Goal: Information Seeking & Learning: Compare options

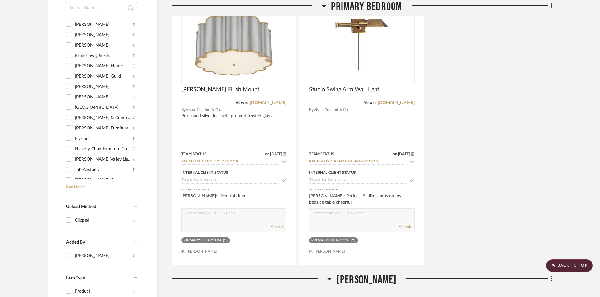
scroll to position [440, 0]
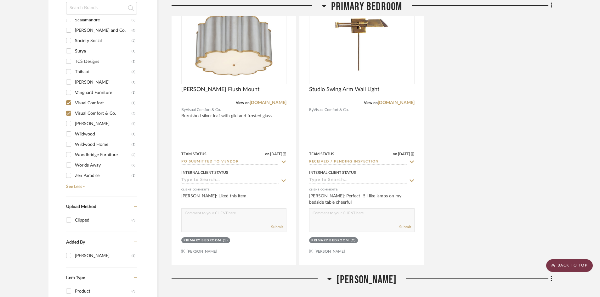
click at [572, 267] on scroll-to-top-button "BACK TO TOP" at bounding box center [569, 266] width 47 height 13
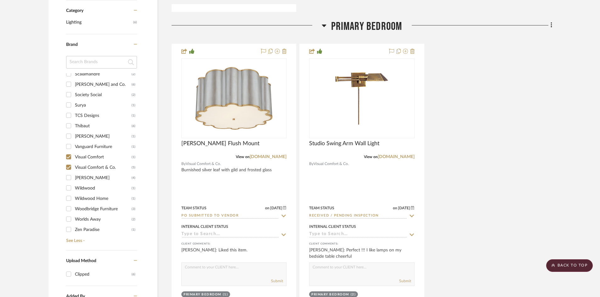
scroll to position [472, 0]
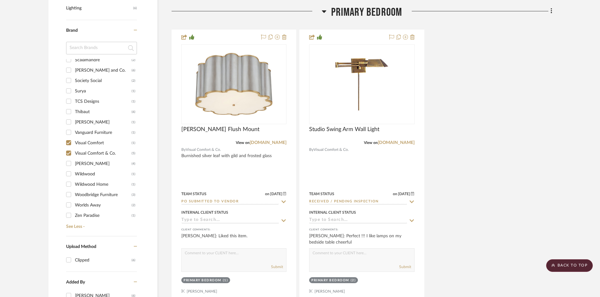
click at [68, 152] on input "Visual Comfort & Co. (5)" at bounding box center [69, 153] width 10 height 10
checkbox input "false"
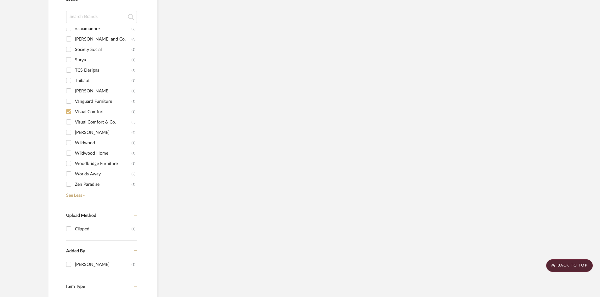
scroll to position [441, 0]
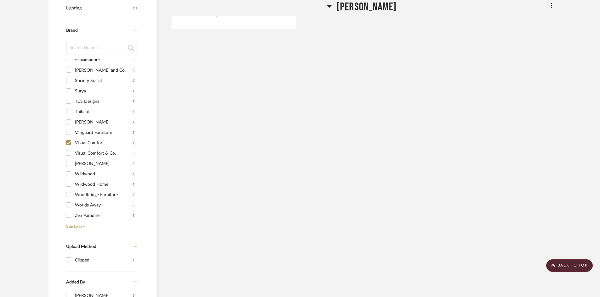
click at [68, 143] on input "Visual Comfort (1)" at bounding box center [69, 143] width 10 height 10
checkbox input "false"
click at [568, 264] on scroll-to-top-button "BACK TO TOP" at bounding box center [569, 266] width 47 height 13
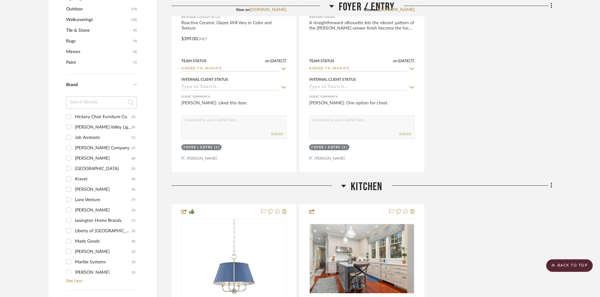
scroll to position [126, 0]
click at [86, 159] on div "[PERSON_NAME]" at bounding box center [103, 159] width 57 height 10
click at [74, 159] on input "[PERSON_NAME] (6)" at bounding box center [69, 159] width 10 height 10
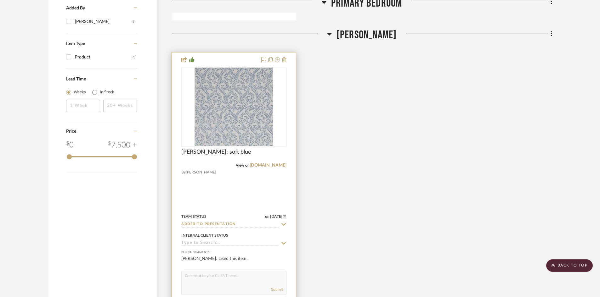
scroll to position [754, 0]
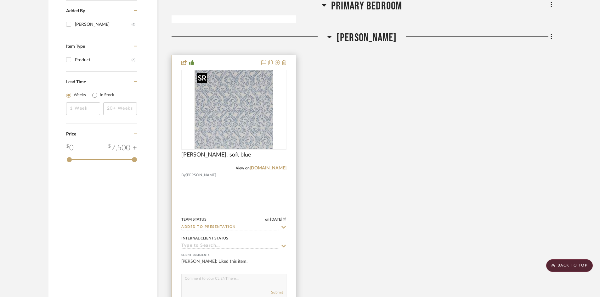
click at [249, 128] on img "0" at bounding box center [233, 109] width 79 height 79
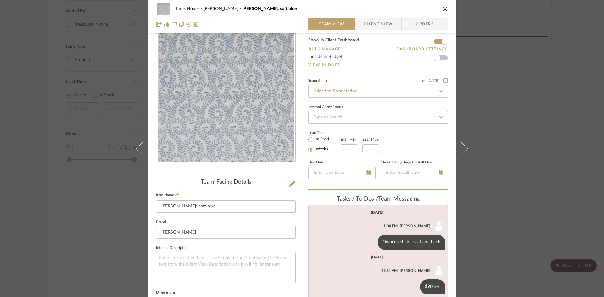
scroll to position [31, 0]
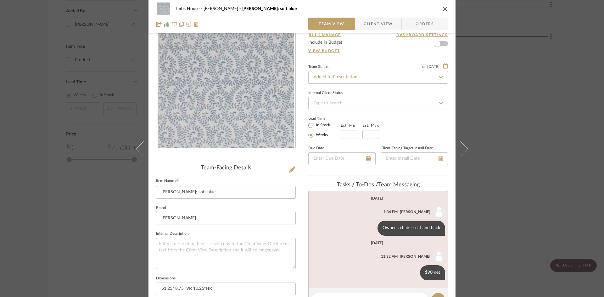
click at [443, 7] on icon "close" at bounding box center [445, 8] width 5 height 5
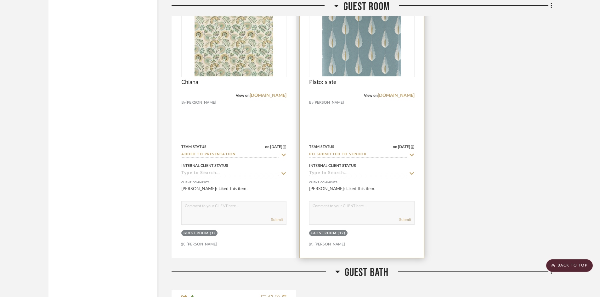
scroll to position [1132, 0]
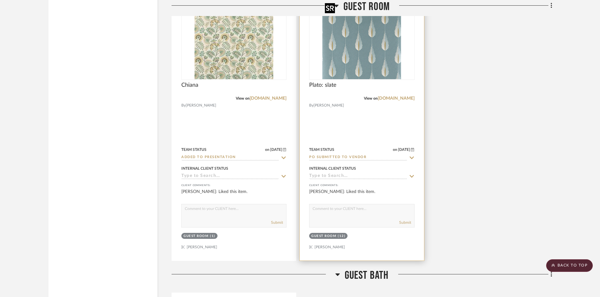
click at [0, 0] on img at bounding box center [0, 0] width 0 height 0
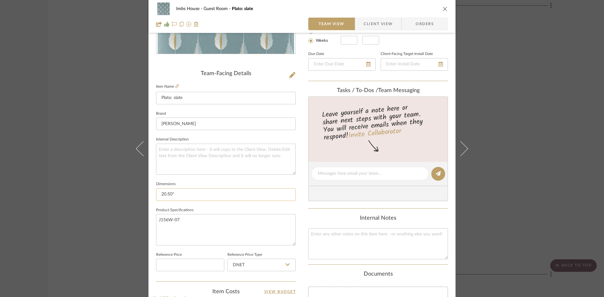
scroll to position [157, 0]
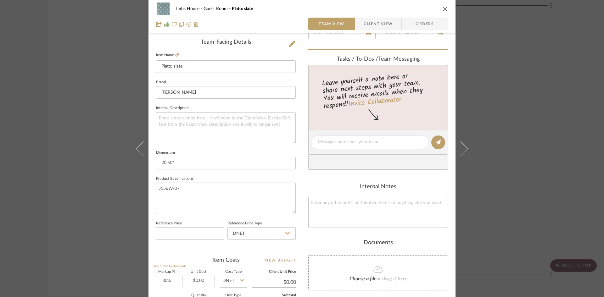
click at [444, 7] on icon "close" at bounding box center [445, 8] width 5 height 5
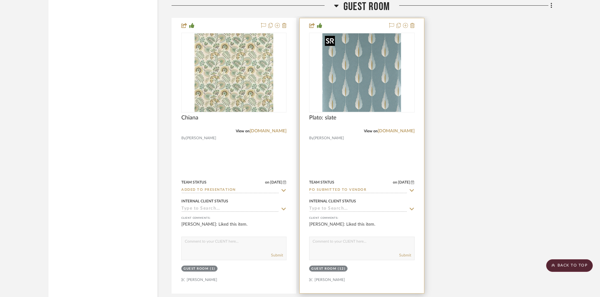
scroll to position [1099, 0]
click at [356, 71] on img "0" at bounding box center [361, 73] width 79 height 79
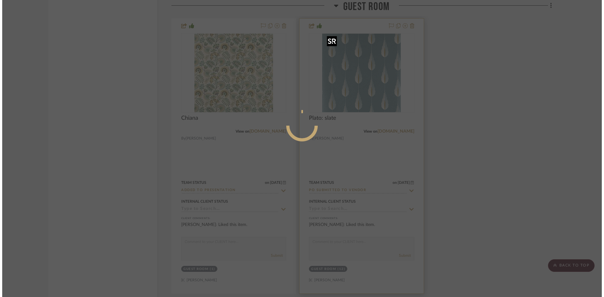
scroll to position [0, 0]
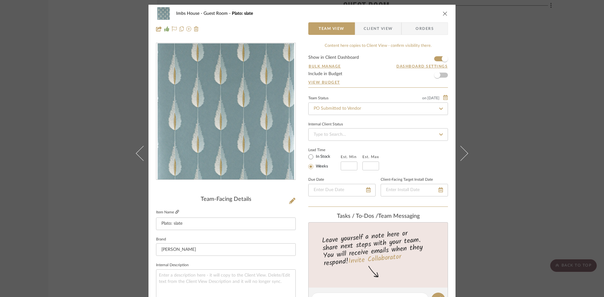
click at [175, 210] on icon at bounding box center [177, 212] width 4 height 4
click at [443, 12] on icon "close" at bounding box center [445, 13] width 5 height 5
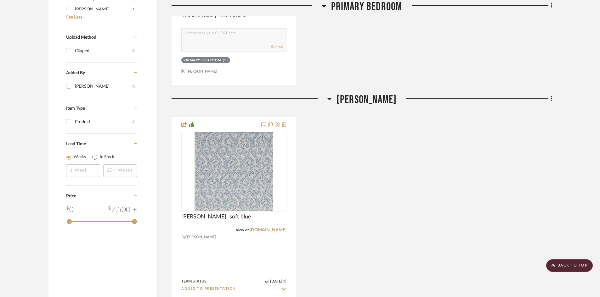
scroll to position [690, 0]
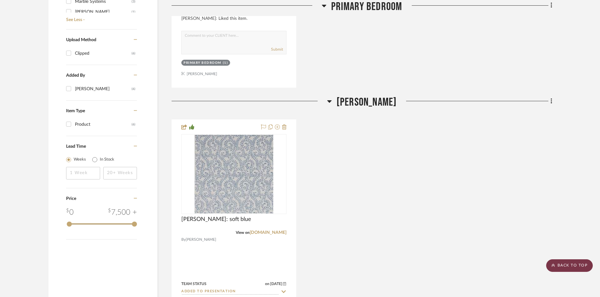
click at [564, 263] on scroll-to-top-button "BACK TO TOP" at bounding box center [569, 266] width 47 height 13
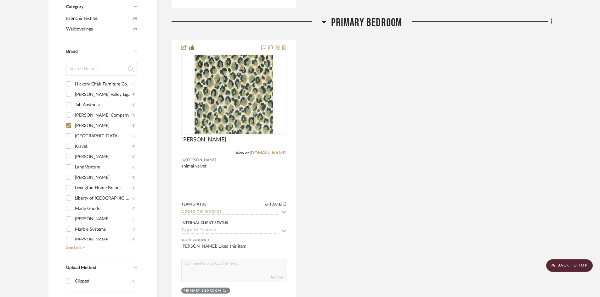
scroll to position [472, 0]
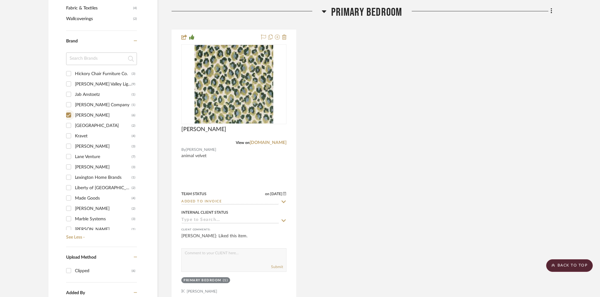
click at [68, 113] on input "[PERSON_NAME] (6)" at bounding box center [69, 115] width 10 height 10
checkbox input "false"
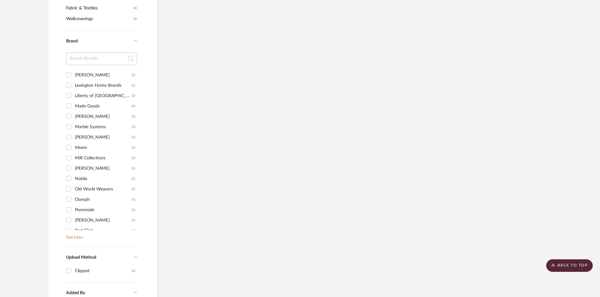
scroll to position [220, 0]
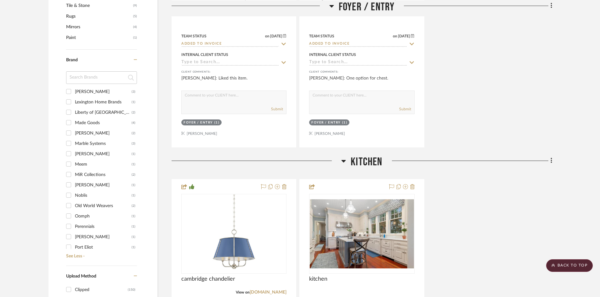
scroll to position [598, 0]
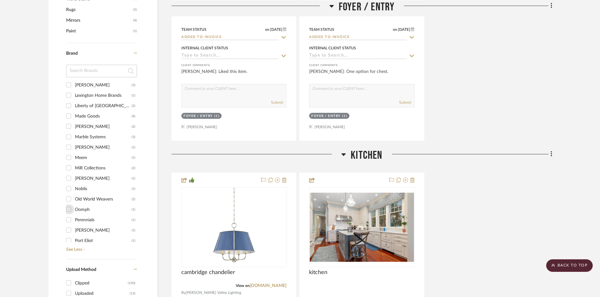
click at [69, 208] on input "Oomph (1)" at bounding box center [69, 210] width 10 height 10
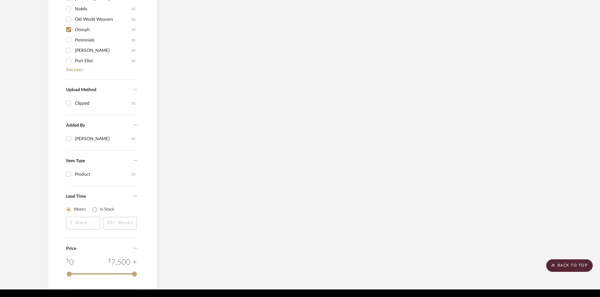
scroll to position [535, 0]
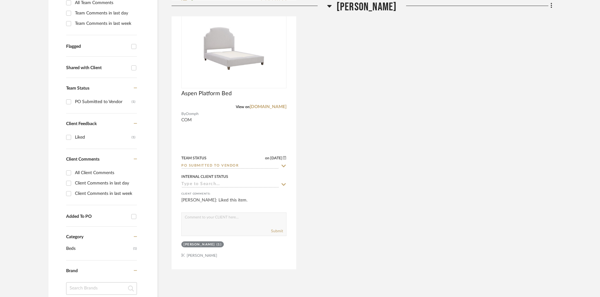
scroll to position [220, 0]
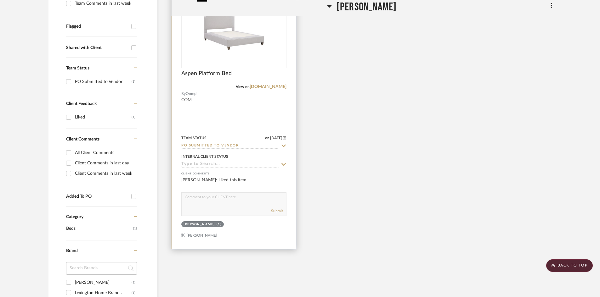
click at [0, 0] on img at bounding box center [0, 0] width 0 height 0
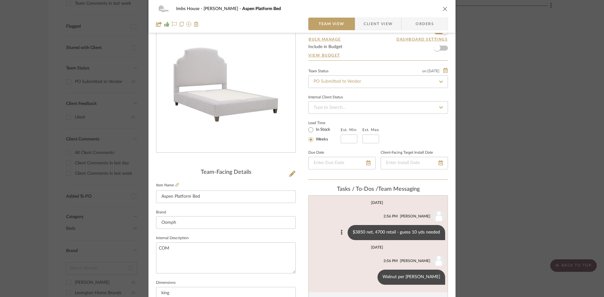
scroll to position [0, 0]
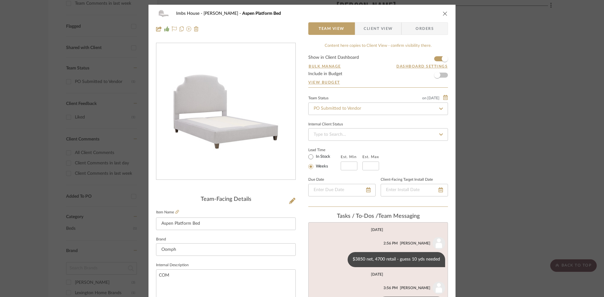
click at [444, 13] on icon "close" at bounding box center [445, 13] width 5 height 5
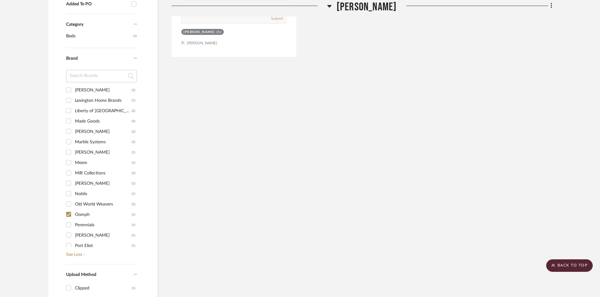
scroll to position [472, 0]
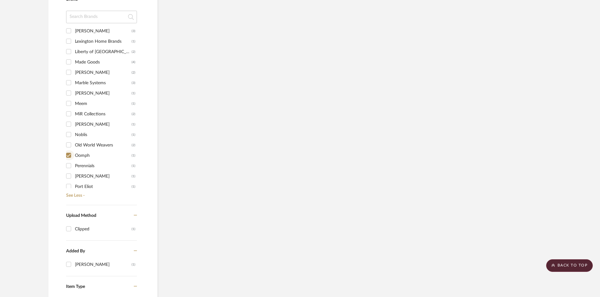
click at [69, 155] on input "Oomph (1)" at bounding box center [69, 155] width 10 height 10
checkbox input "false"
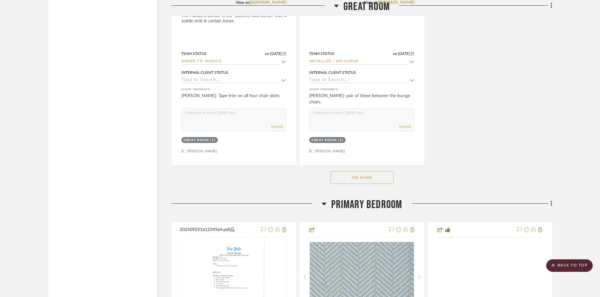
scroll to position [3546, 0]
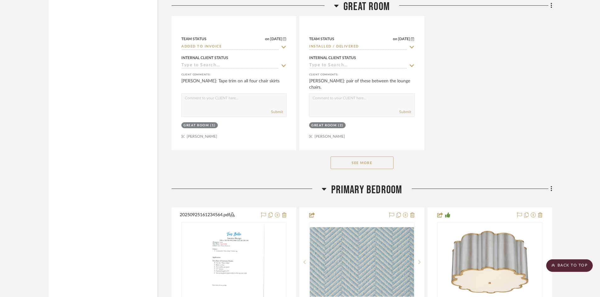
click at [364, 164] on button "See More" at bounding box center [361, 163] width 63 height 13
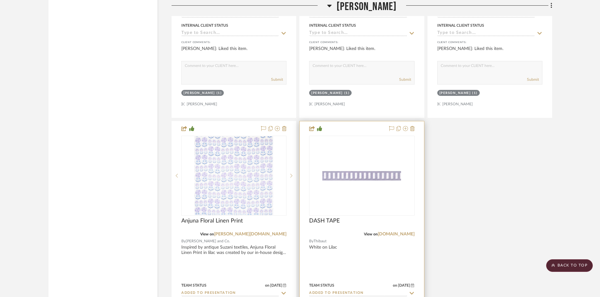
scroll to position [6567, 0]
